Goal: Task Accomplishment & Management: Use online tool/utility

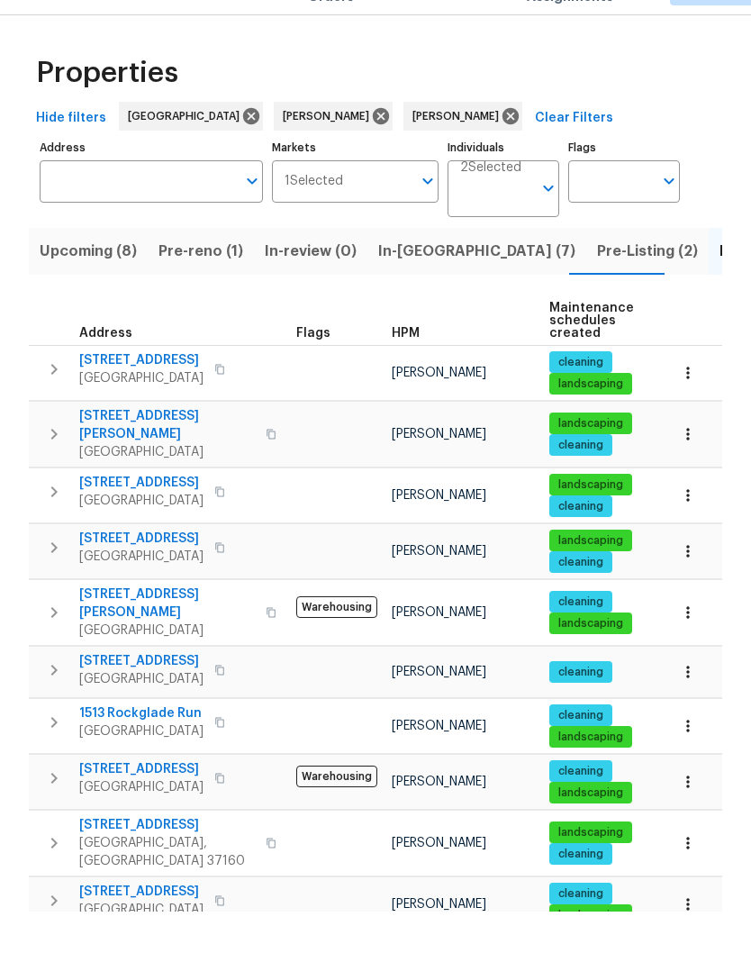
scroll to position [41, 0]
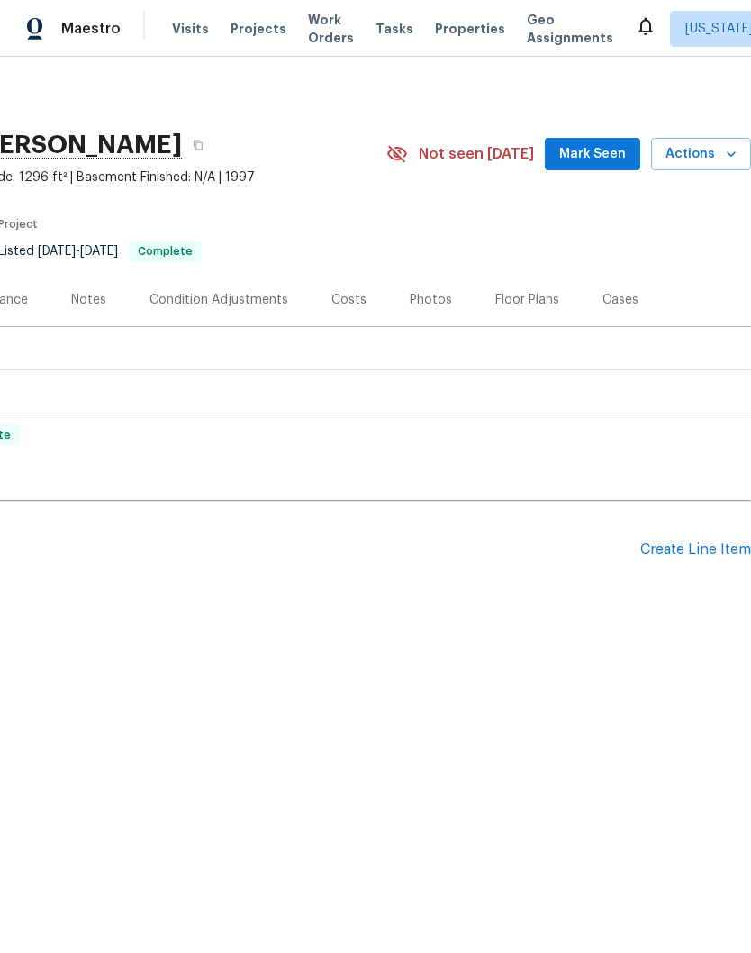
scroll to position [0, 267]
click at [708, 544] on div "Create Line Item" at bounding box center [696, 550] width 111 height 17
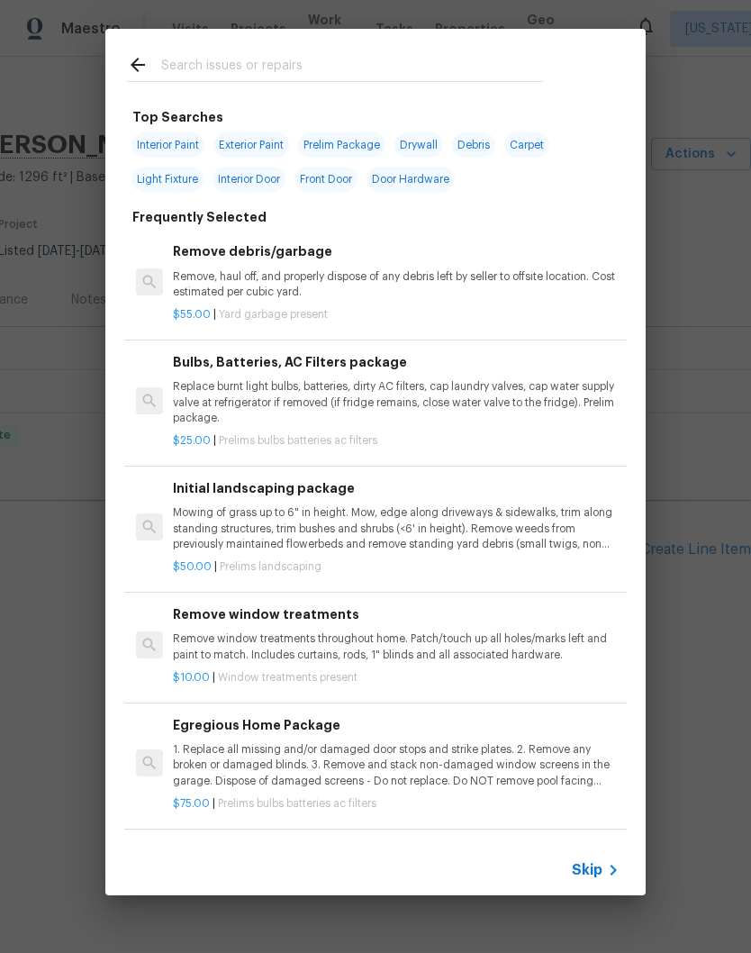
click at [339, 58] on input "text" at bounding box center [352, 67] width 382 height 27
type input "Gutters"
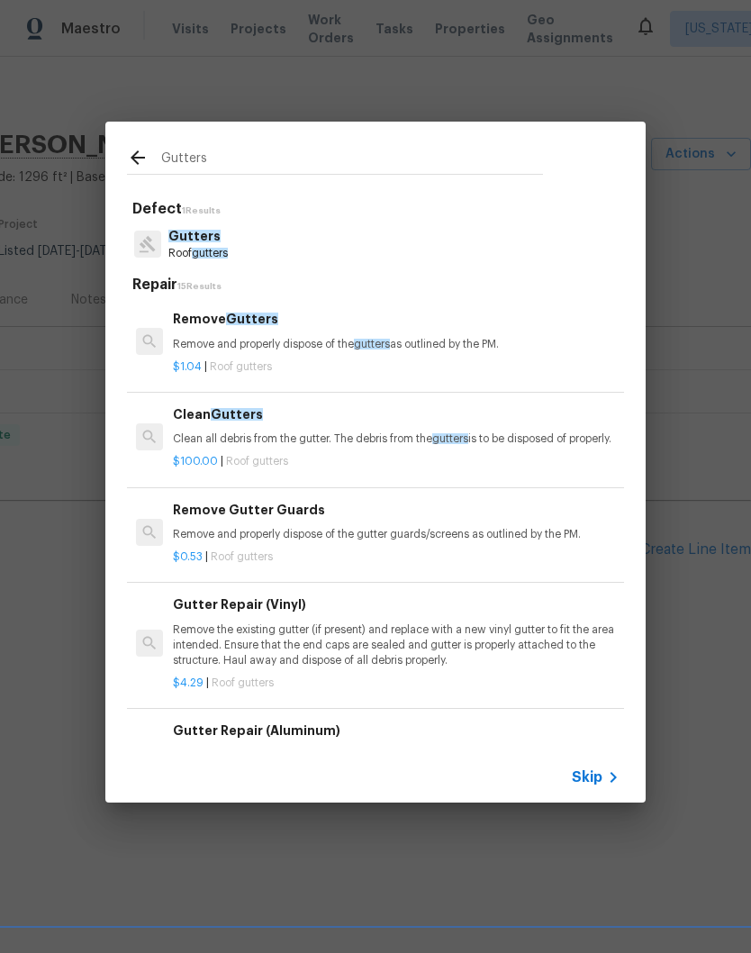
click at [261, 434] on p "Clean all debris from the gutter. The debris from the gutters is to be disposed…" at bounding box center [396, 439] width 447 height 15
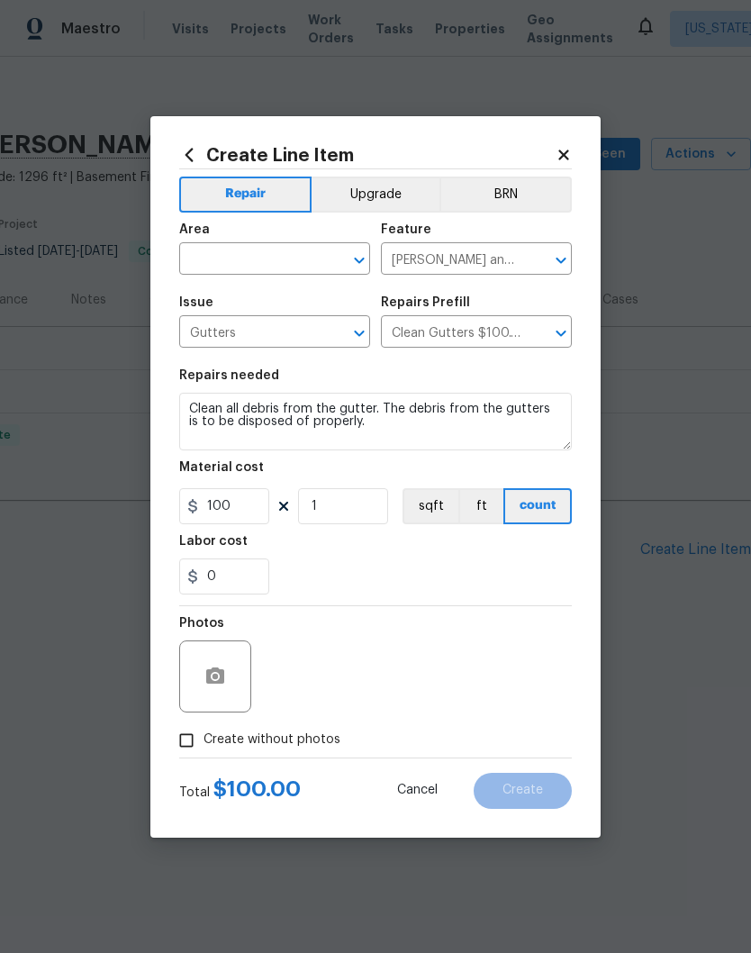
click at [332, 250] on button "Clear" at bounding box center [335, 260] width 25 height 25
click at [285, 337] on li "Exterior Overall" at bounding box center [274, 330] width 191 height 30
type input "Exterior Overall"
click at [356, 499] on input "1" at bounding box center [343, 506] width 90 height 36
click at [352, 518] on input "1" at bounding box center [343, 506] width 90 height 36
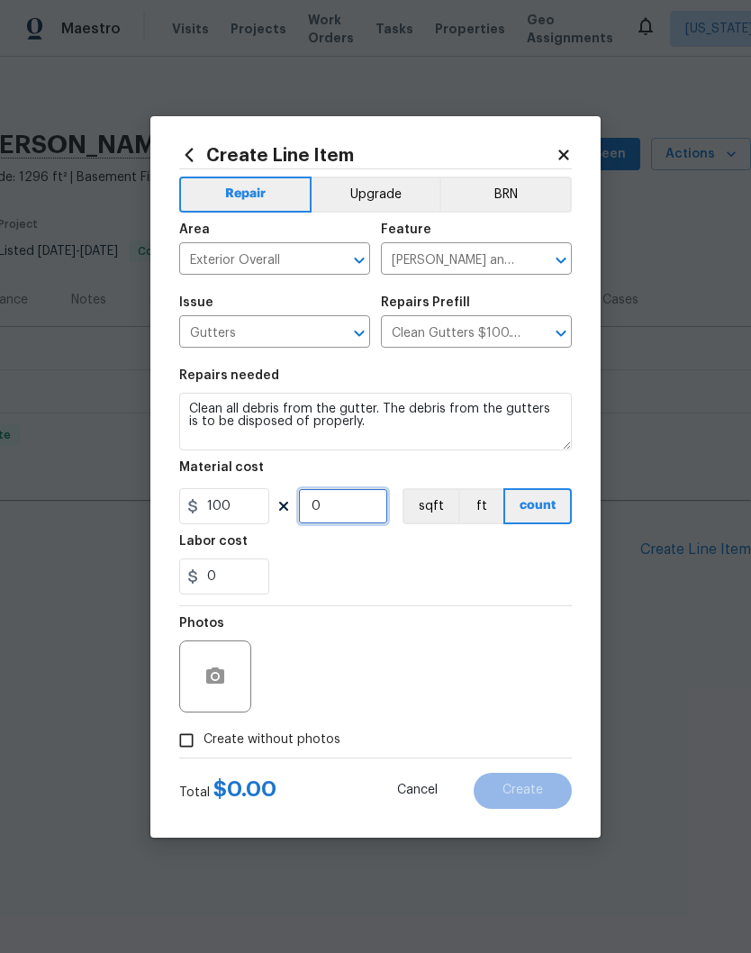
type input "2"
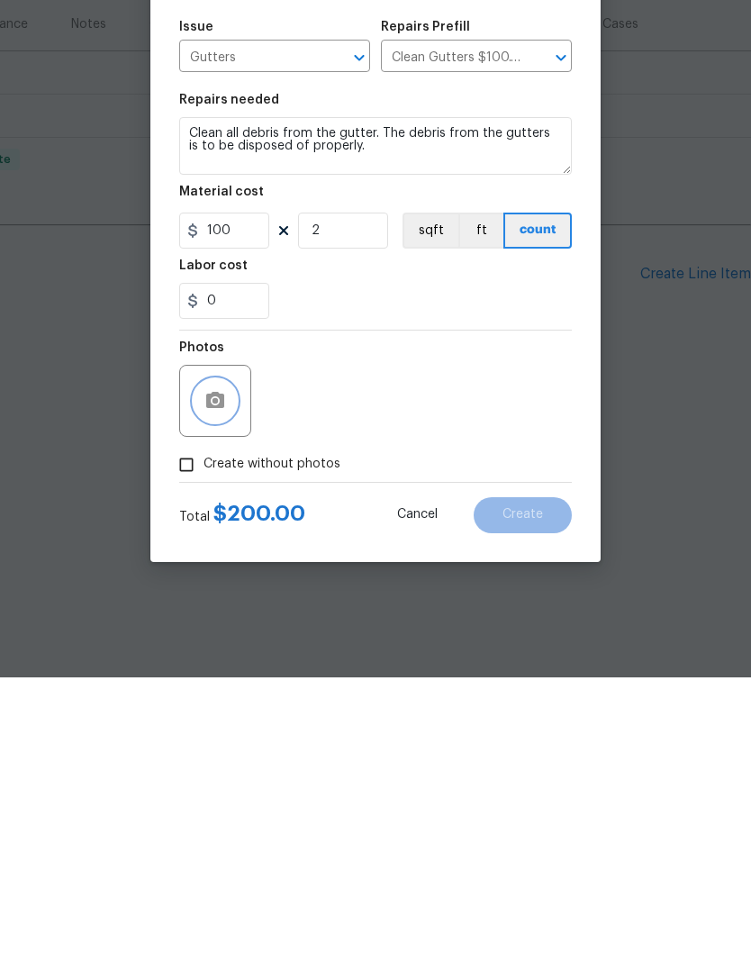
click at [226, 655] on button "button" at bounding box center [215, 676] width 43 height 43
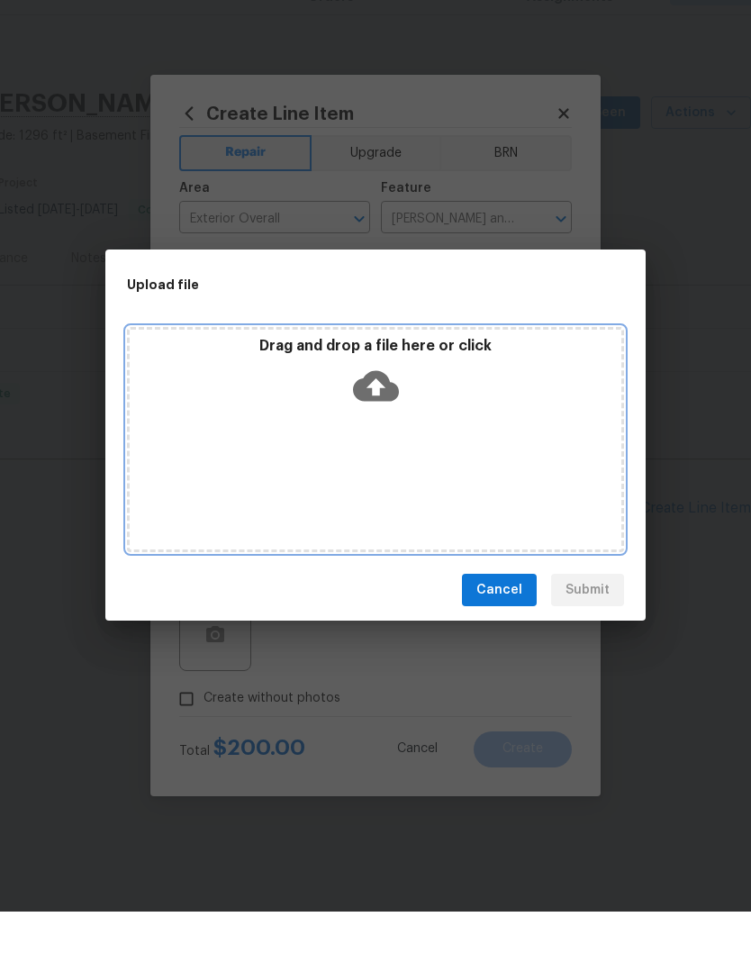
click at [455, 415] on div "Drag and drop a file here or click" at bounding box center [375, 481] width 497 height 225
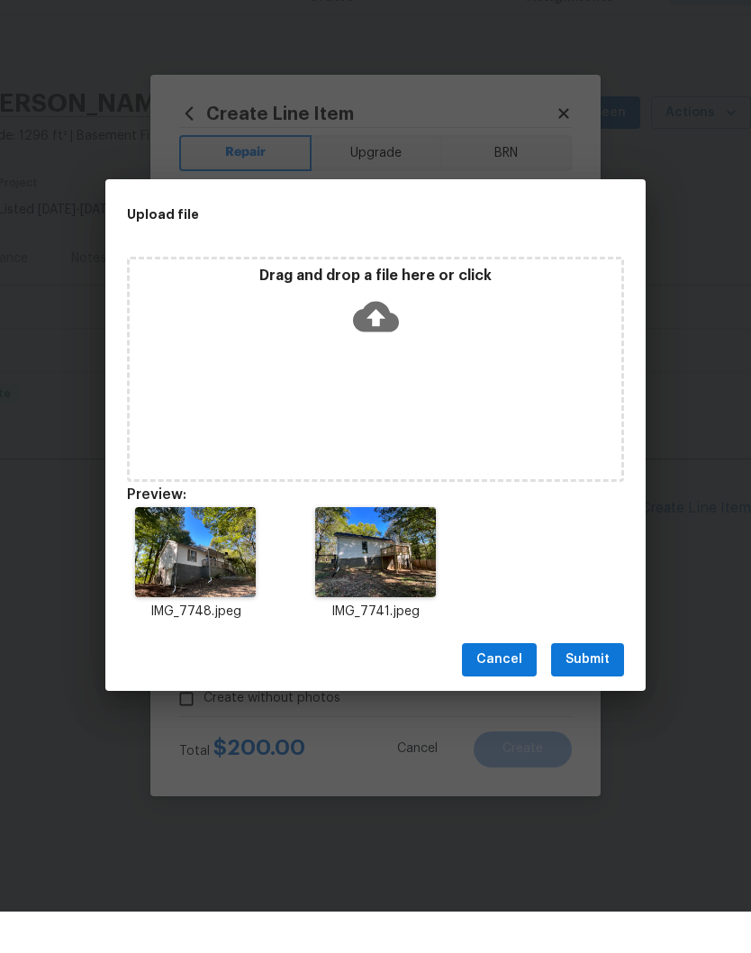
click at [599, 690] on span "Submit" at bounding box center [588, 701] width 44 height 23
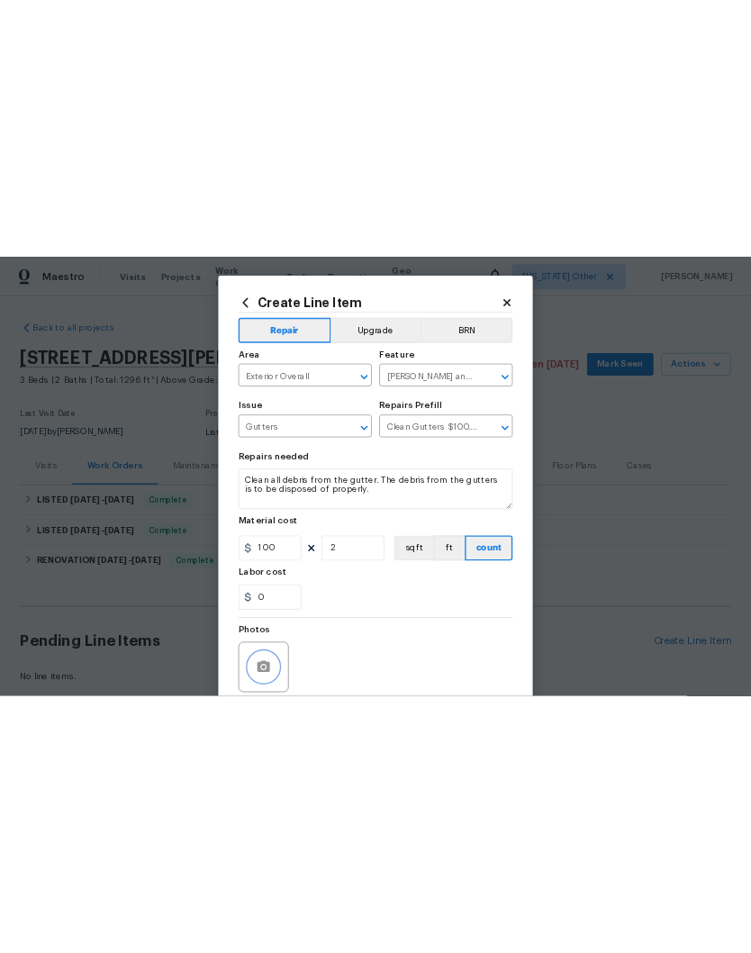
scroll to position [0, 0]
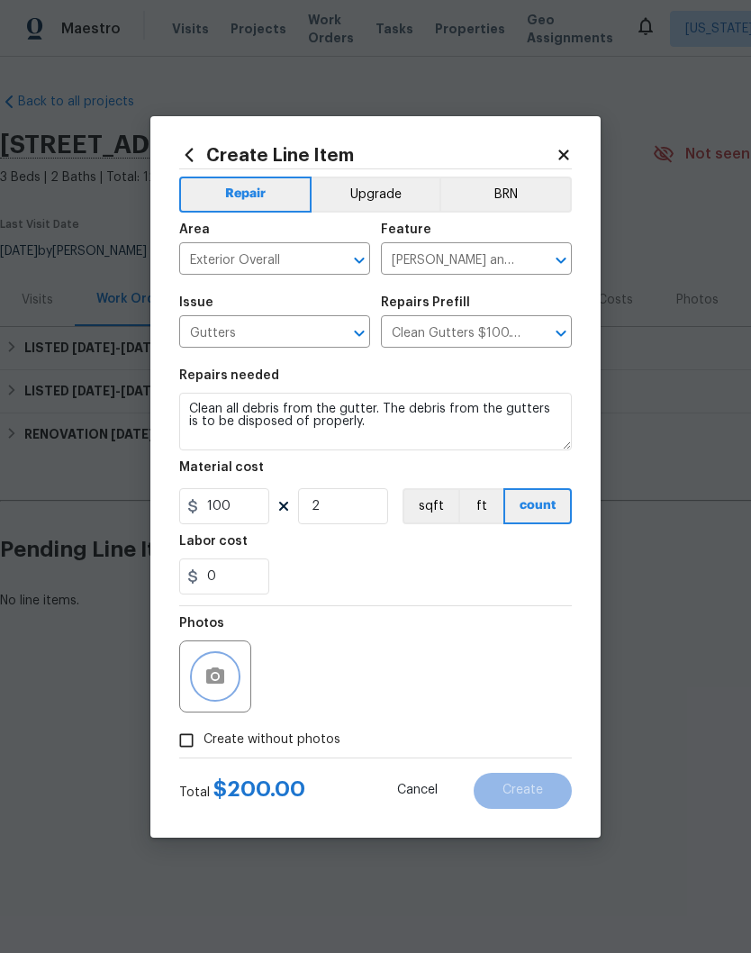
click at [233, 689] on button "button" at bounding box center [215, 676] width 43 height 43
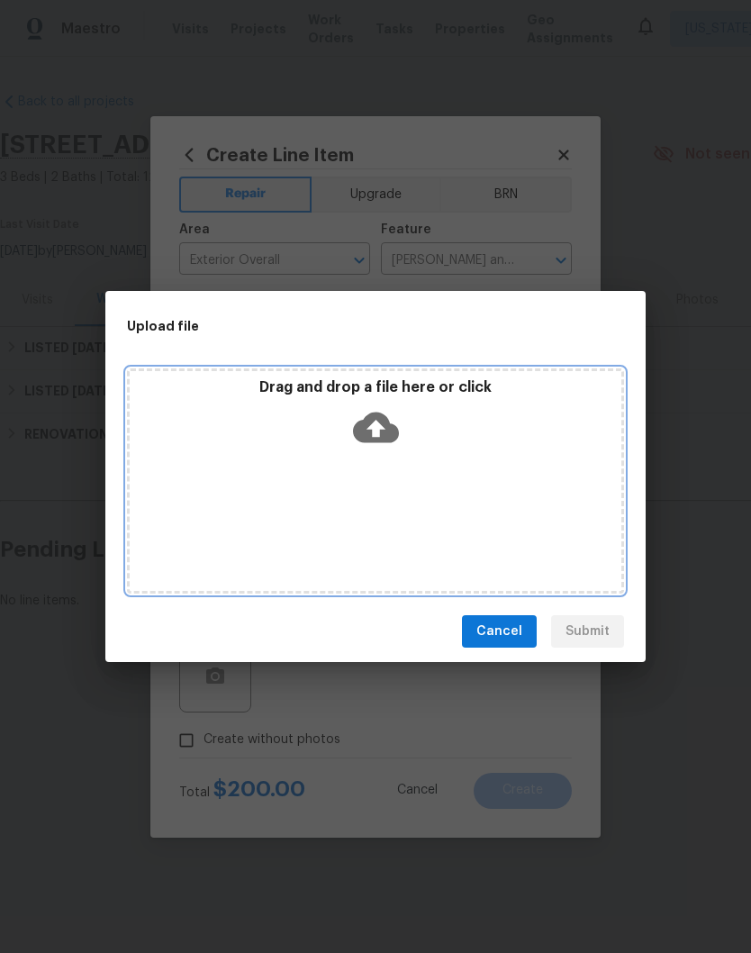
click at [446, 442] on div "Drag and drop a file here or click" at bounding box center [376, 416] width 492 height 77
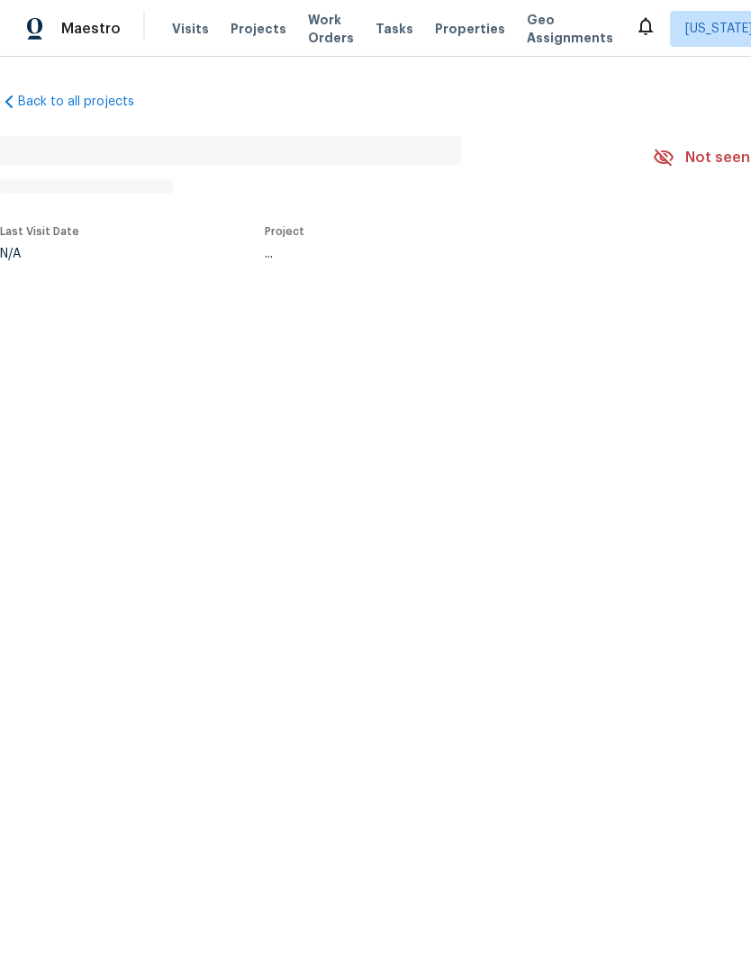
scroll to position [41, 0]
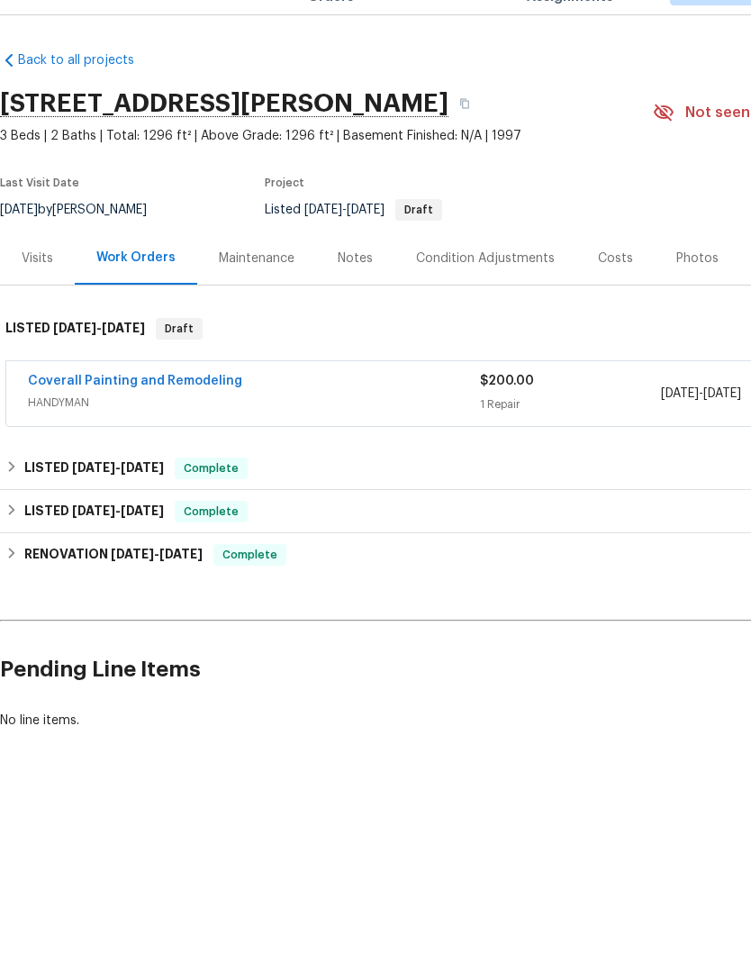
click at [173, 416] on link "Coverall Painting and Remodeling" at bounding box center [135, 422] width 214 height 13
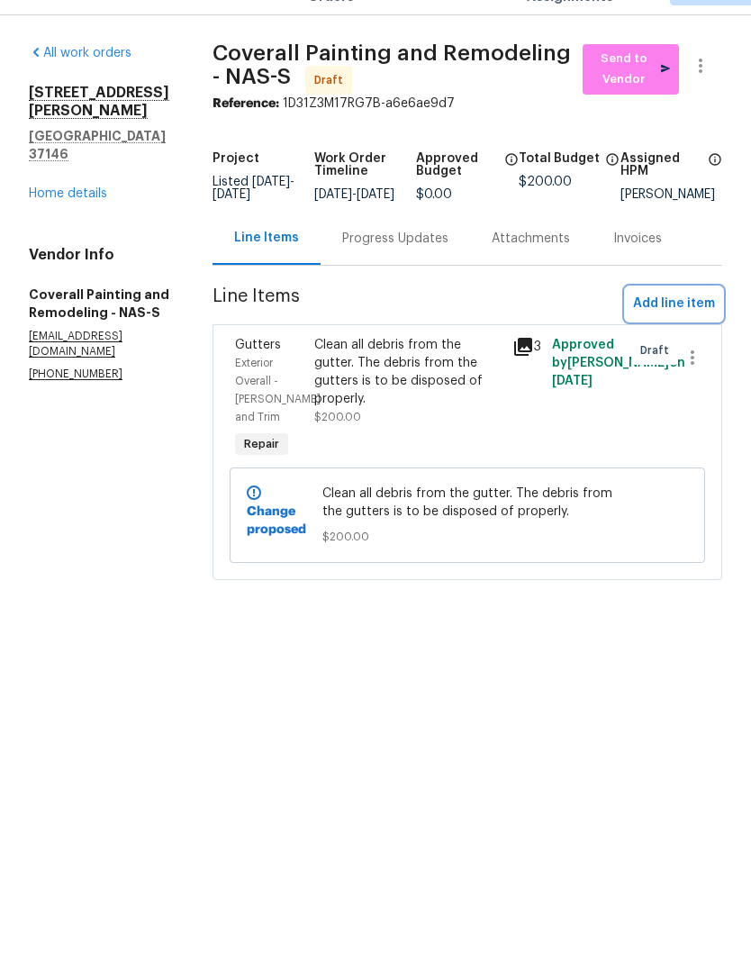
click at [695, 334] on span "Add line item" at bounding box center [674, 345] width 82 height 23
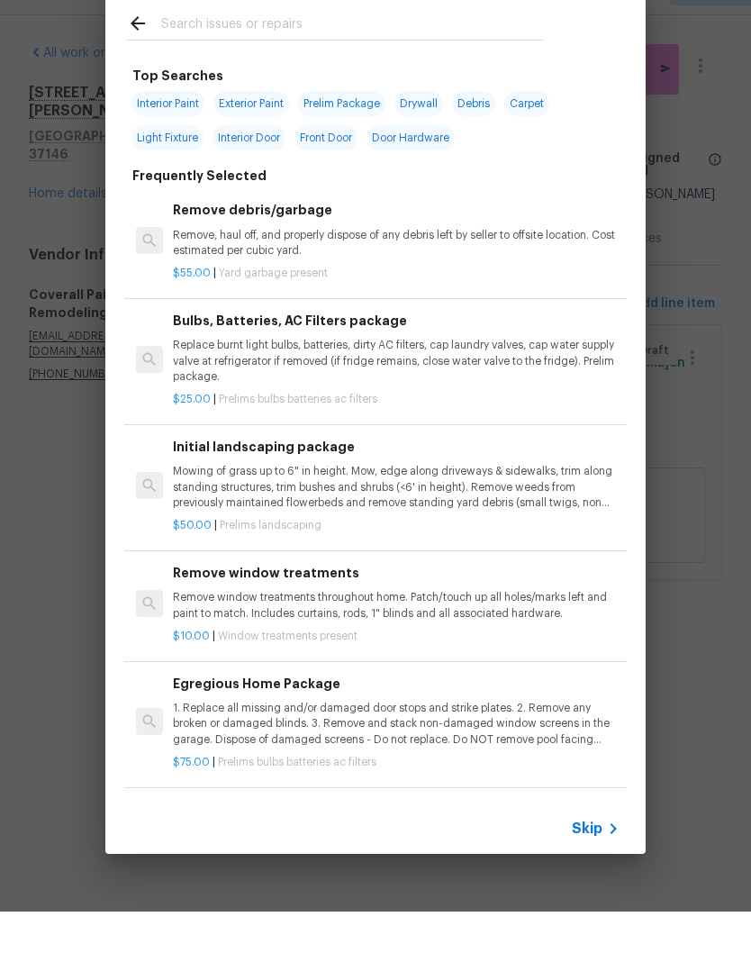
click at [322, 54] on input "text" at bounding box center [352, 67] width 382 height 27
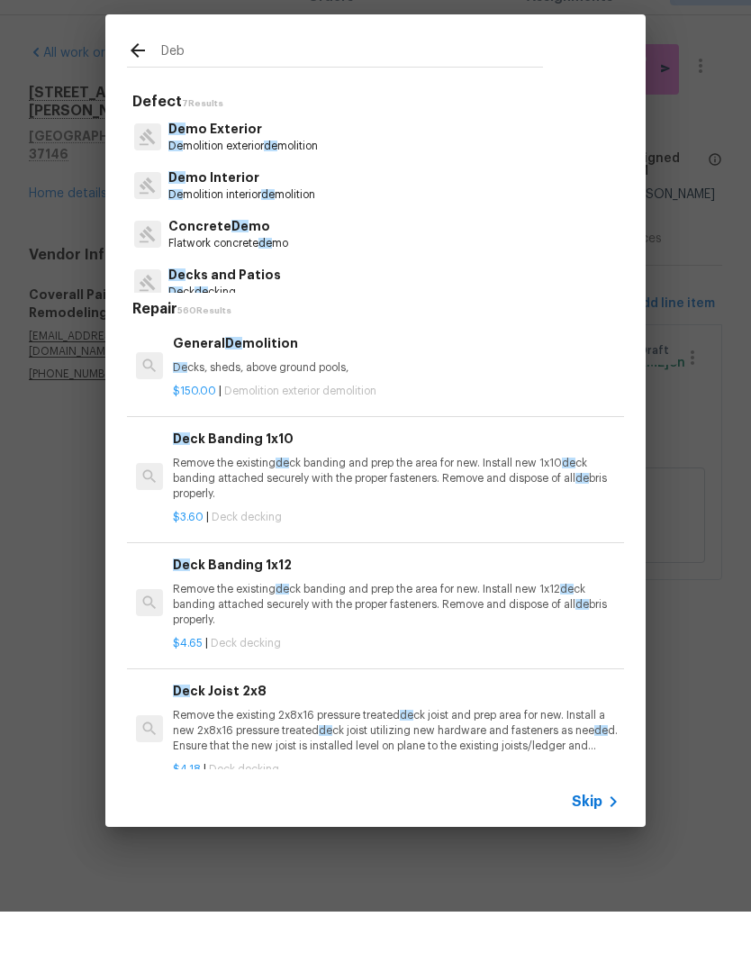
type input "Debr"
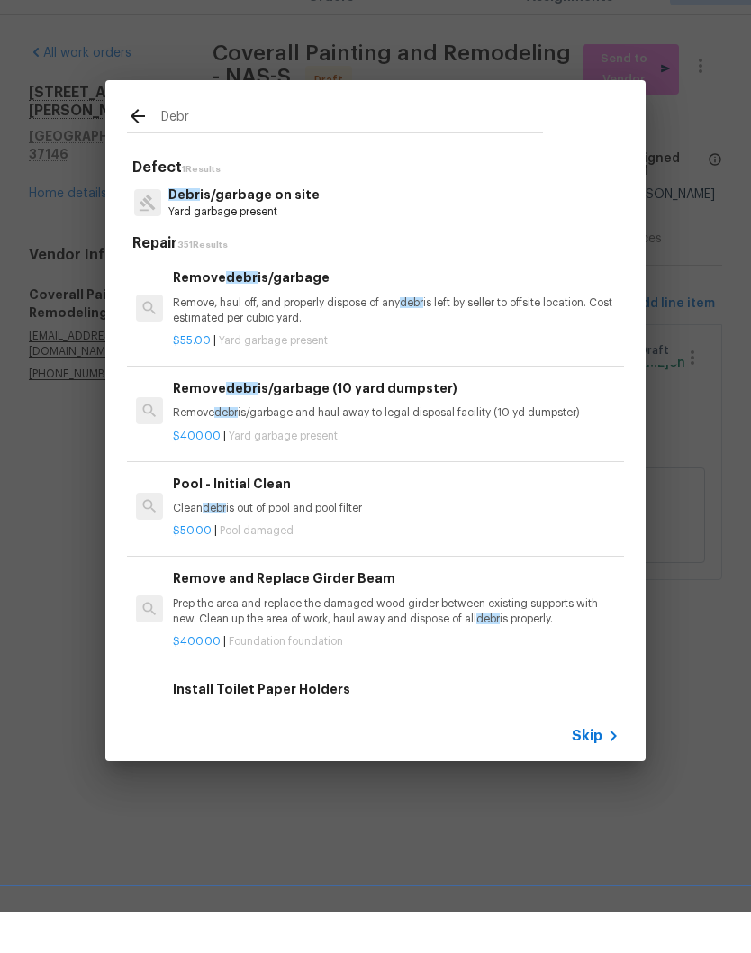
click at [284, 227] on p "Debr is/garbage on site" at bounding box center [243, 236] width 151 height 19
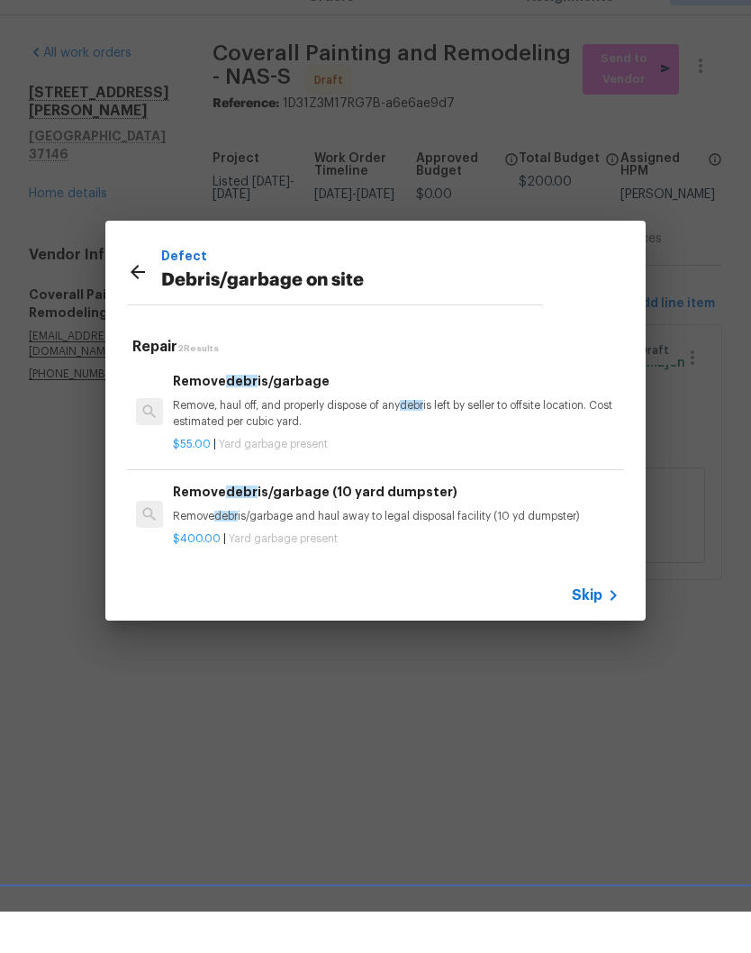
click at [327, 440] on p "Remove, haul off, and properly dispose of any debr is left by seller to offsite…" at bounding box center [396, 455] width 447 height 31
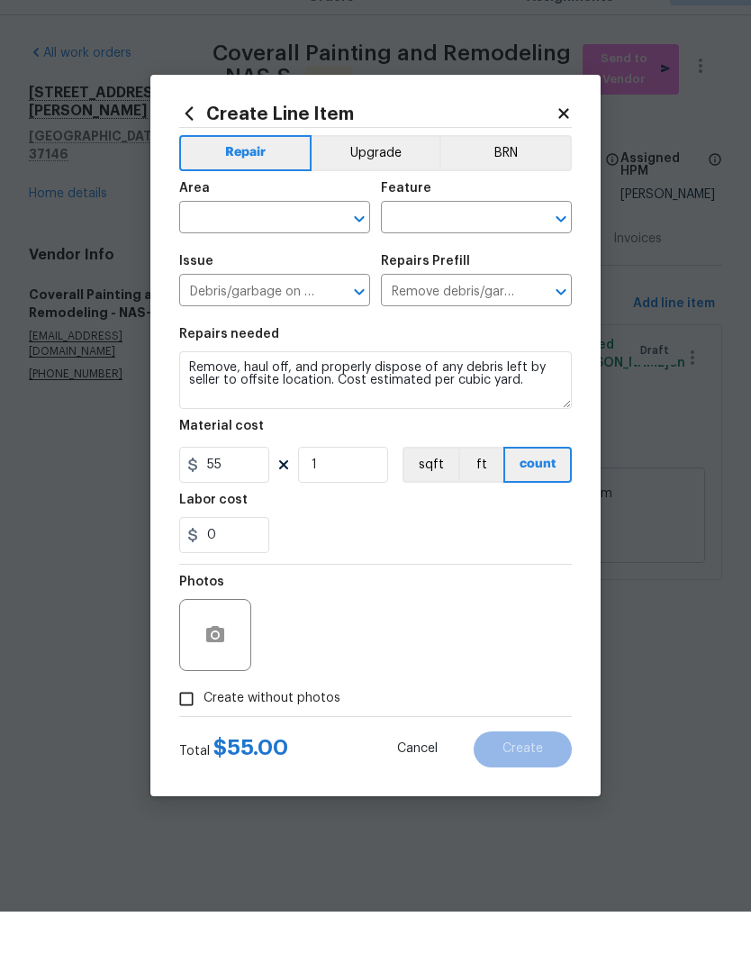
click at [314, 247] on input "text" at bounding box center [249, 261] width 141 height 28
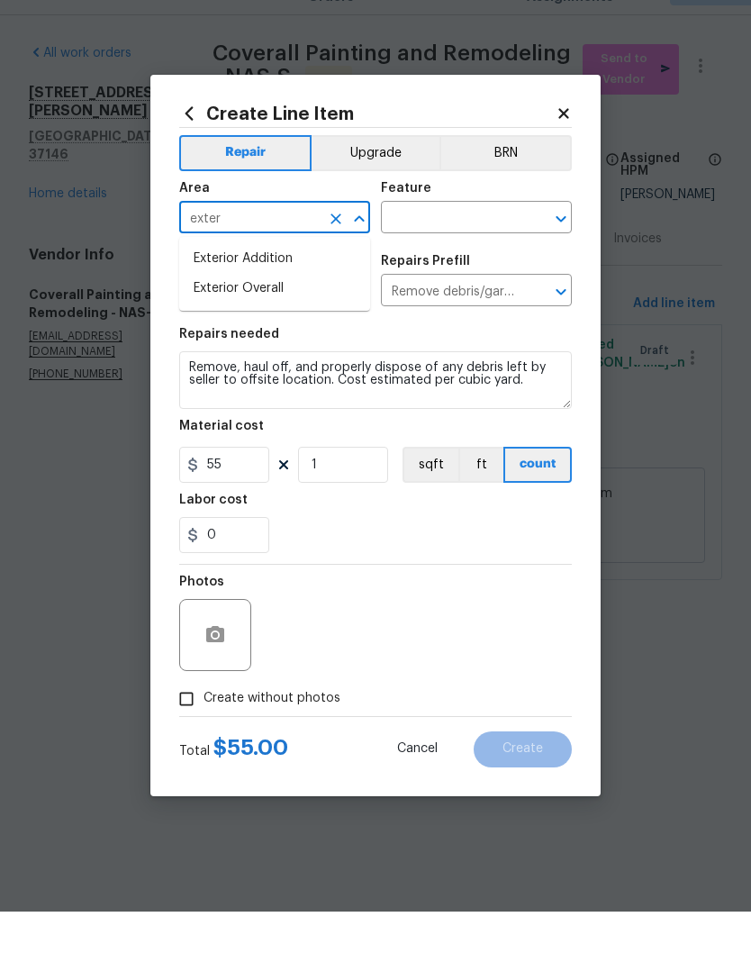
click at [283, 315] on li "Exterior Overall" at bounding box center [274, 330] width 191 height 30
type input "Exterior Overall"
click at [475, 247] on input "text" at bounding box center [451, 261] width 141 height 28
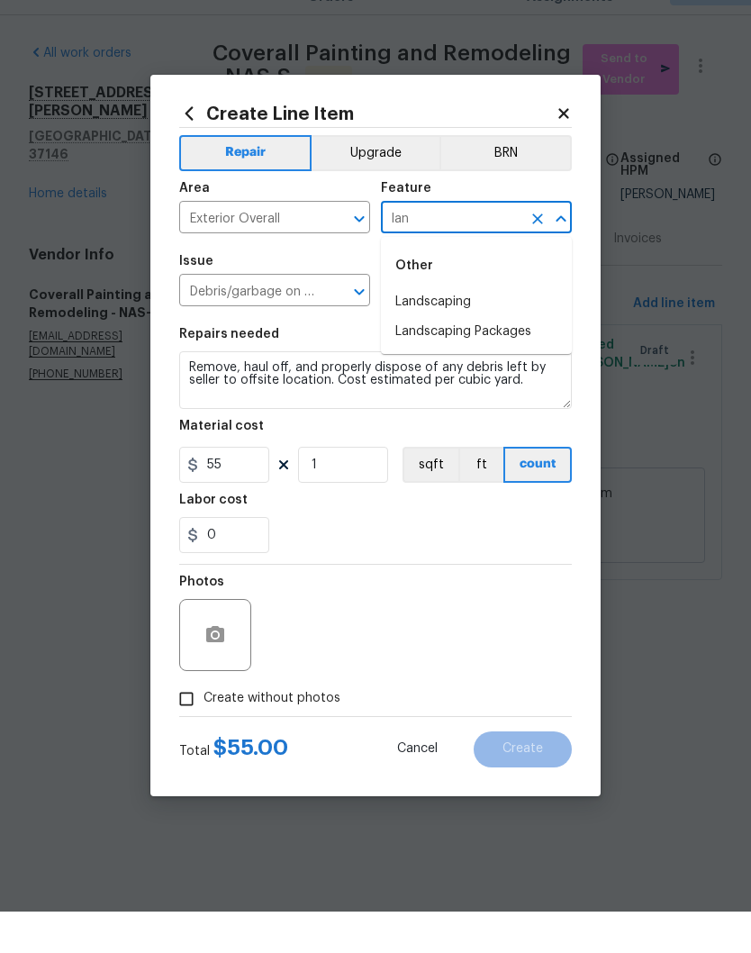
click at [455, 329] on li "Landscaping" at bounding box center [476, 344] width 191 height 30
type input "Landscaping"
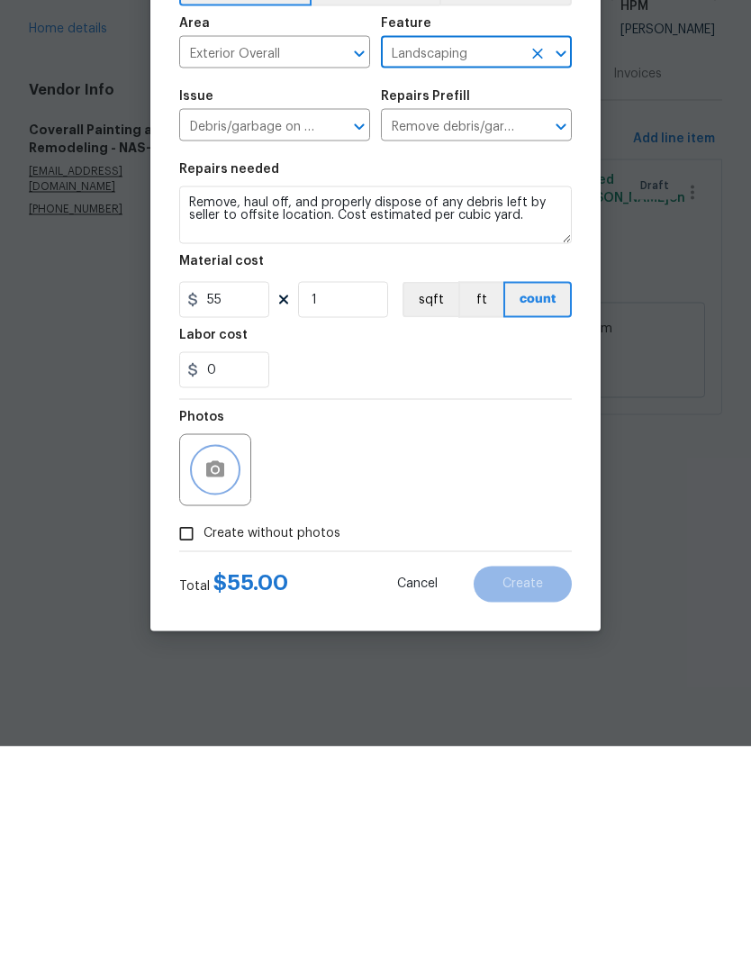
click at [234, 655] on button "button" at bounding box center [215, 676] width 43 height 43
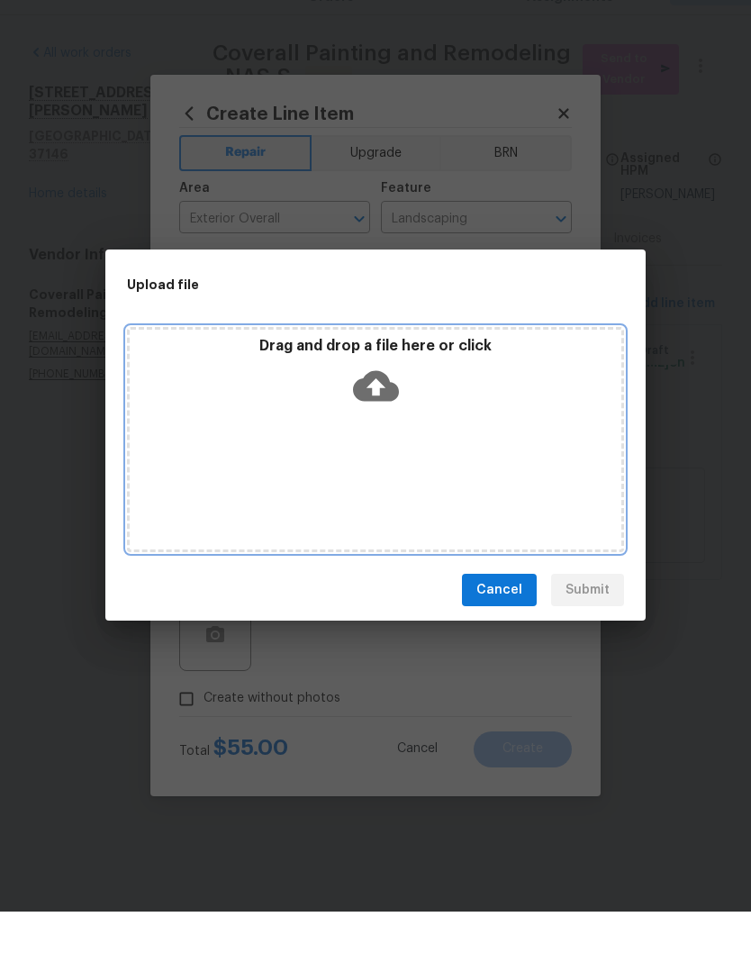
click at [471, 430] on div "Drag and drop a file here or click" at bounding box center [375, 481] width 497 height 225
